Goal: Transaction & Acquisition: Book appointment/travel/reservation

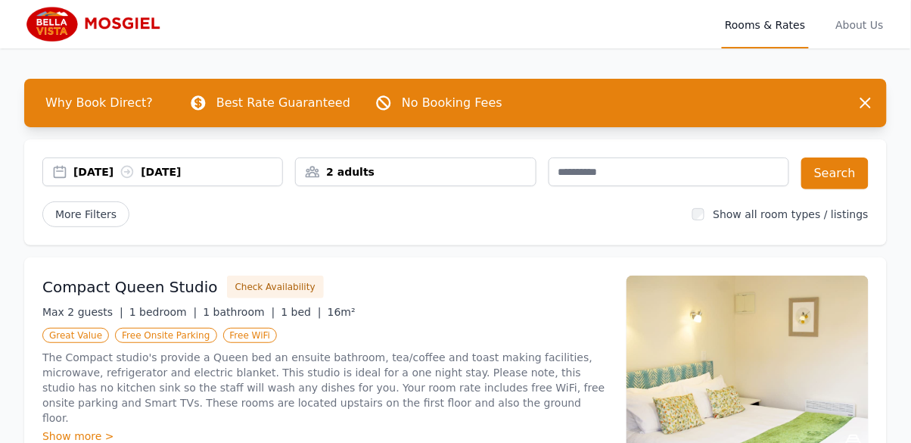
click at [137, 170] on div "[DATE] [DATE]" at bounding box center [177, 171] width 209 height 15
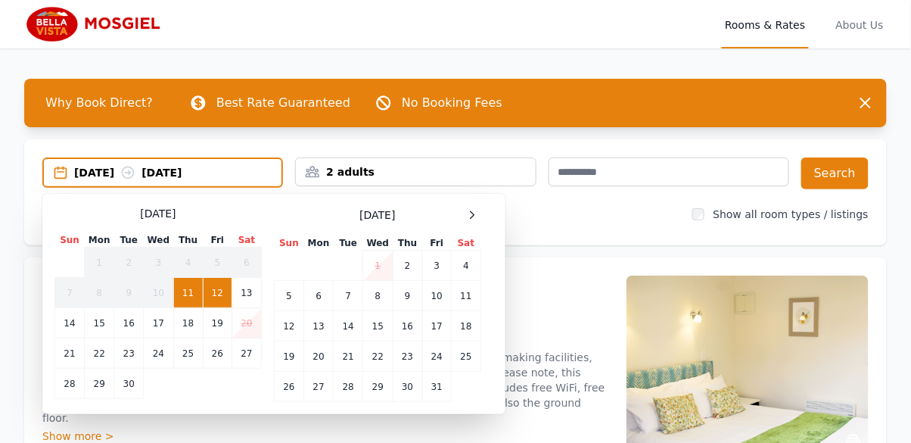
click at [470, 214] on icon at bounding box center [472, 215] width 12 height 12
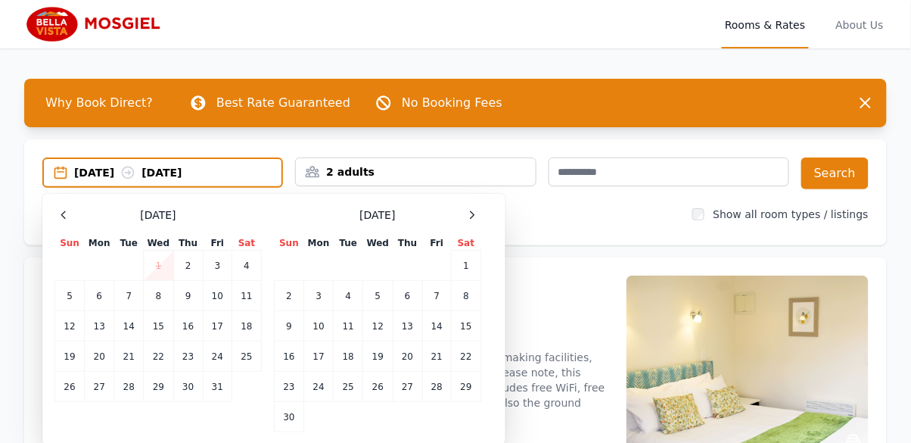
click at [413, 331] on td "13" at bounding box center [408, 326] width 30 height 30
click at [289, 360] on td "16" at bounding box center [290, 356] width 30 height 30
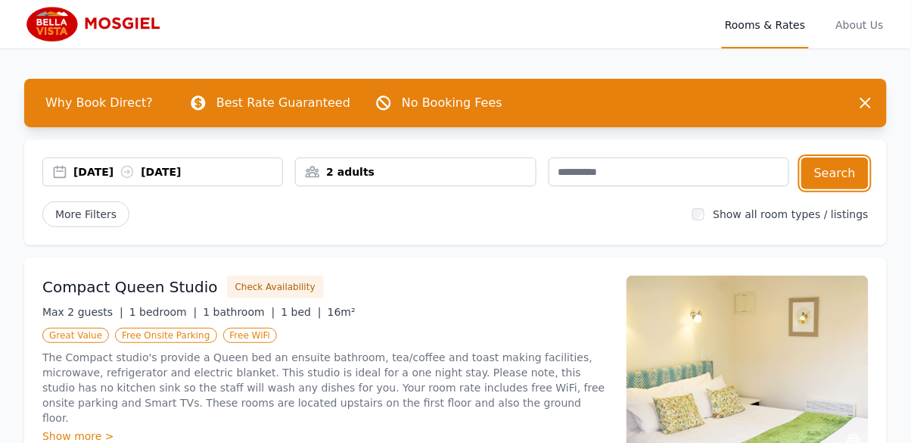
click at [833, 176] on button "Search" at bounding box center [834, 173] width 67 height 32
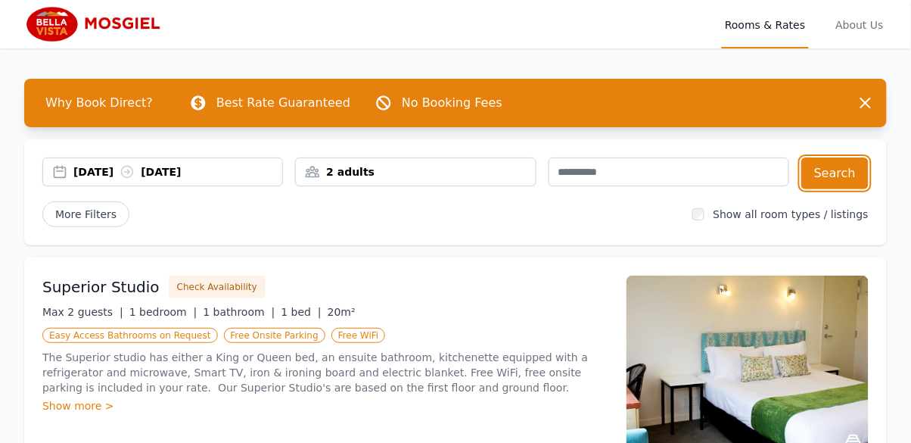
click at [373, 160] on div "2 adults" at bounding box center [415, 171] width 241 height 29
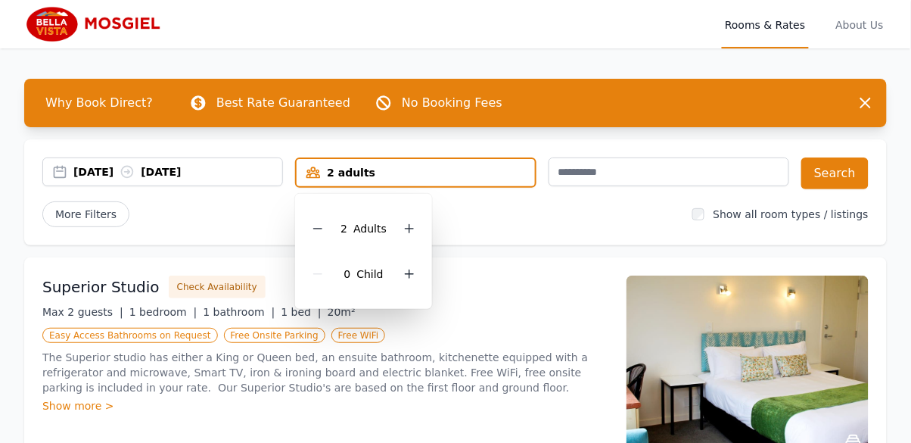
click at [412, 233] on icon at bounding box center [409, 228] width 12 height 12
click at [413, 231] on icon at bounding box center [409, 228] width 12 height 12
click at [829, 175] on button "Search" at bounding box center [834, 173] width 67 height 32
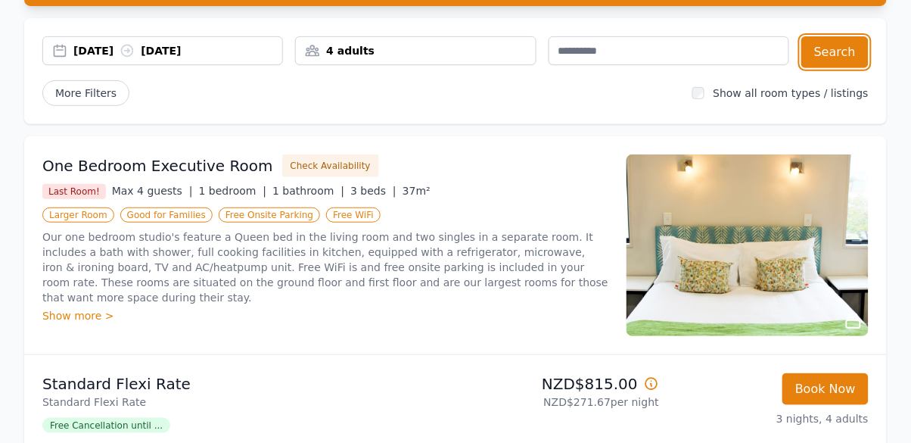
scroll to position [118, 0]
